Goal: Navigation & Orientation: Find specific page/section

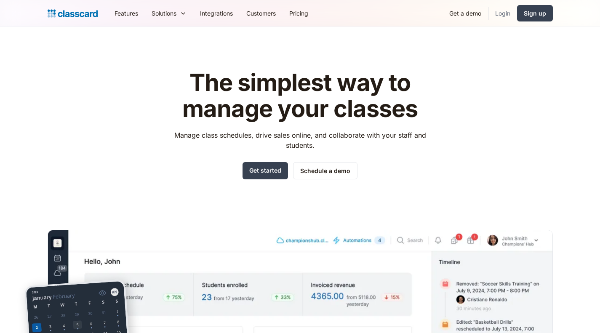
click at [497, 13] on link "Login" at bounding box center [502, 13] width 29 height 19
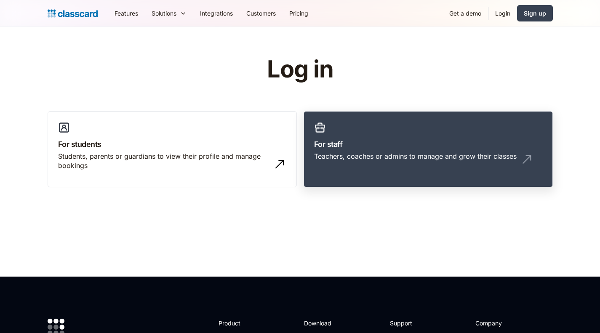
click at [365, 135] on link "For staff Teachers, coaches or admins to manage and grow their classes" at bounding box center [427, 149] width 249 height 77
